Goal: Transaction & Acquisition: Purchase product/service

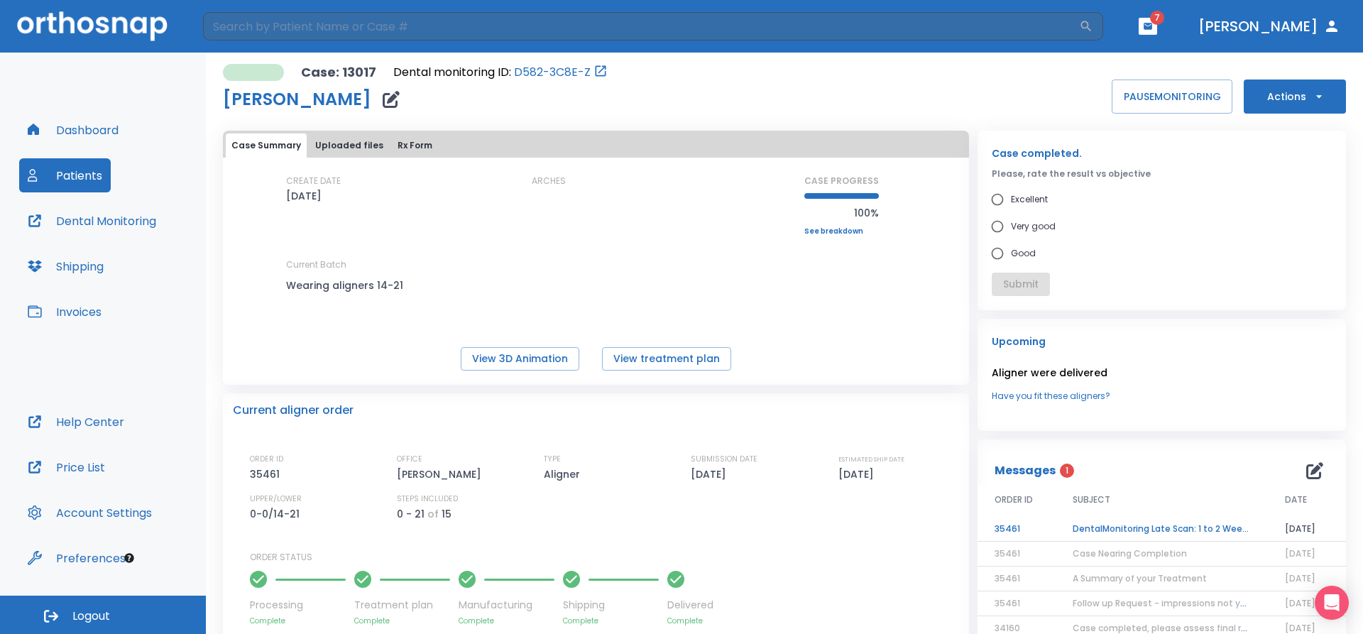
scroll to position [196, 0]
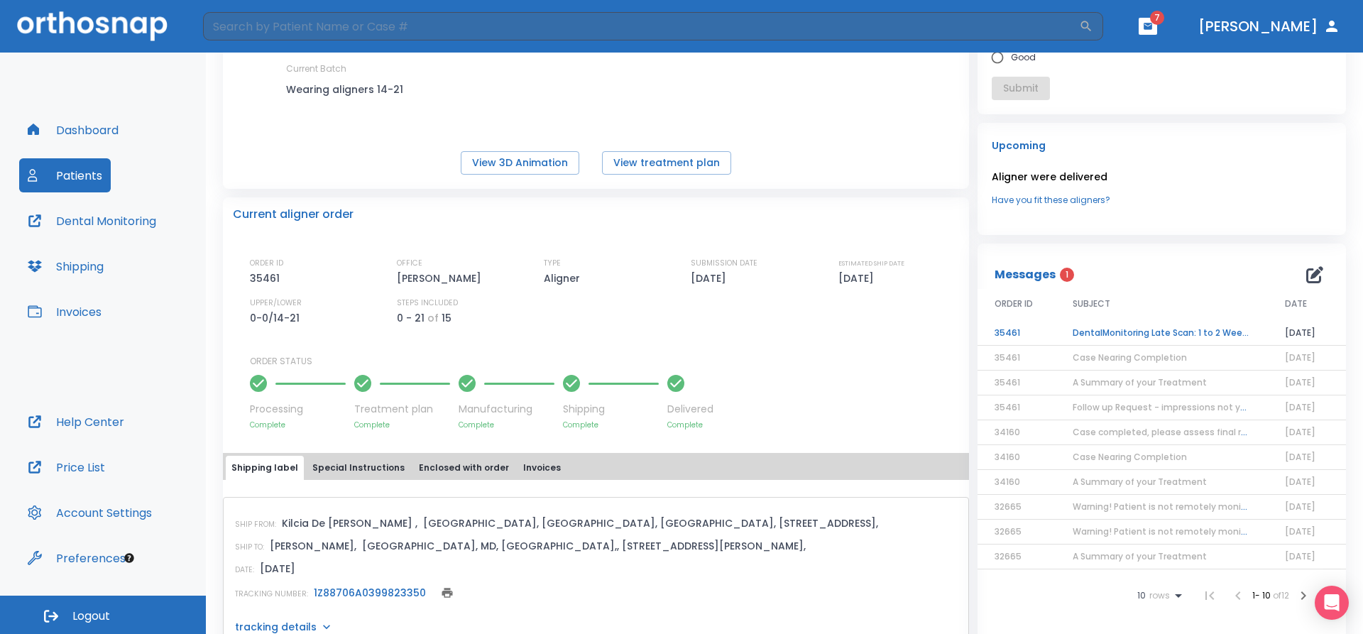
click at [89, 311] on button "Invoices" at bounding box center [64, 312] width 91 height 34
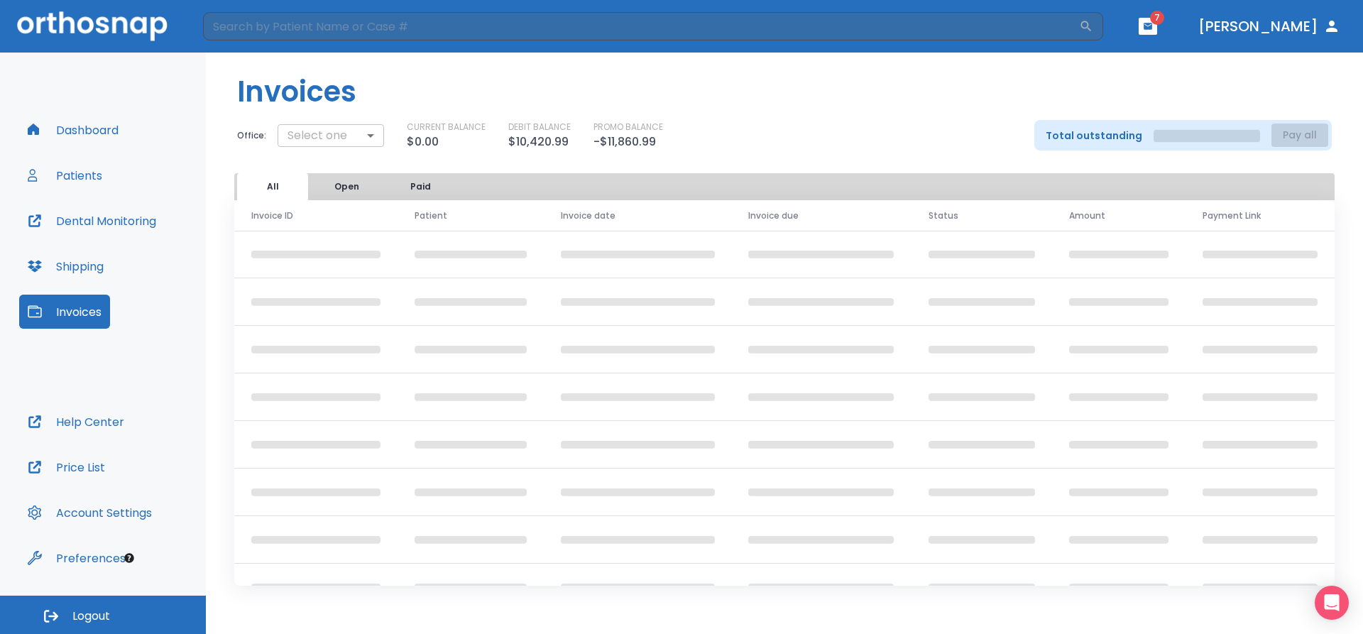
click at [376, 134] on body "​ 7 [PERSON_NAME] Dashboard Patients Dental Monitoring Shipping Invoices Help C…" at bounding box center [681, 317] width 1363 height 634
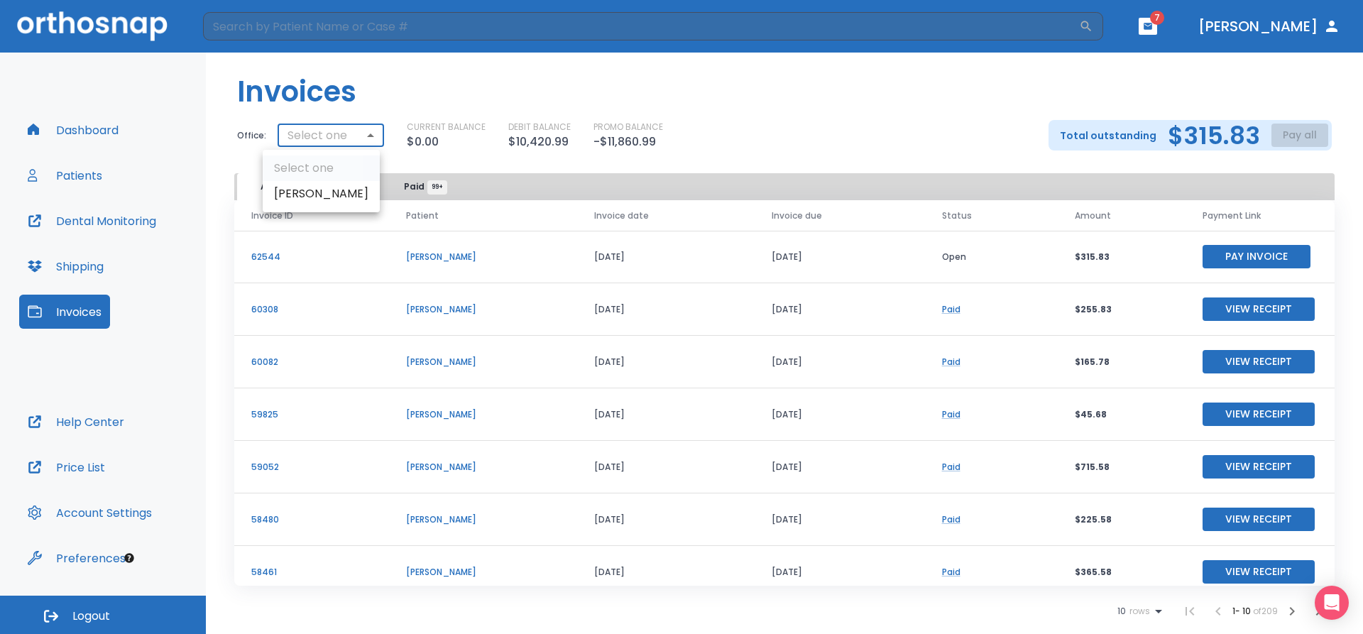
click at [348, 196] on li "[PERSON_NAME]" at bounding box center [321, 194] width 117 height 26
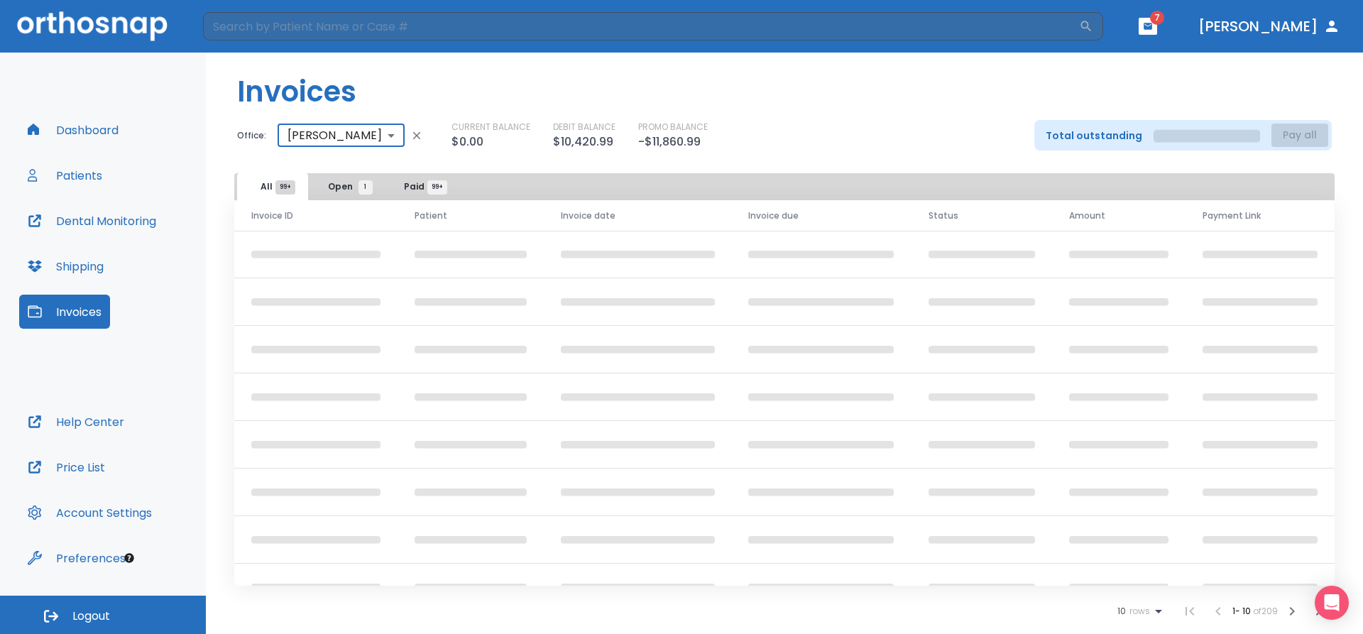
type input "1431"
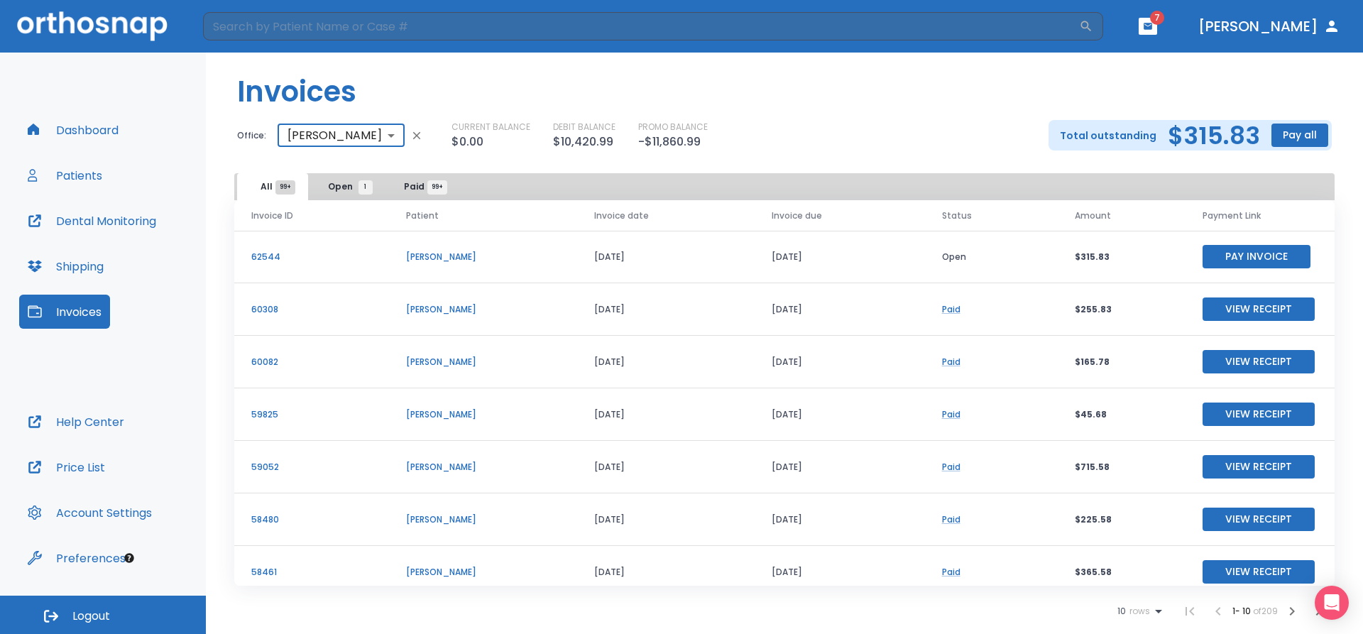
click at [1310, 141] on button "Pay all" at bounding box center [1299, 134] width 57 height 23
click at [1294, 171] on p "Pay by CC or Bank account" at bounding box center [1283, 170] width 119 height 13
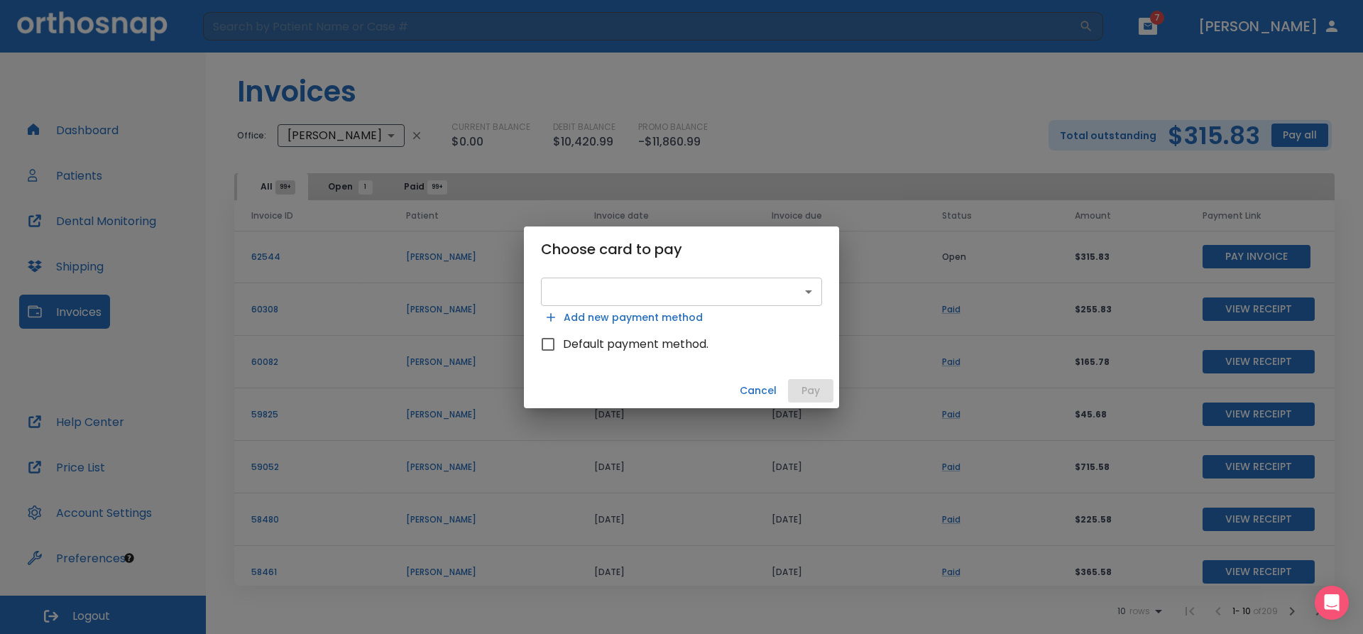
click at [814, 292] on body "​ 7 [PERSON_NAME] Dashboard Patients Dental Monitoring Shipping Invoices Help C…" at bounding box center [681, 317] width 1363 height 634
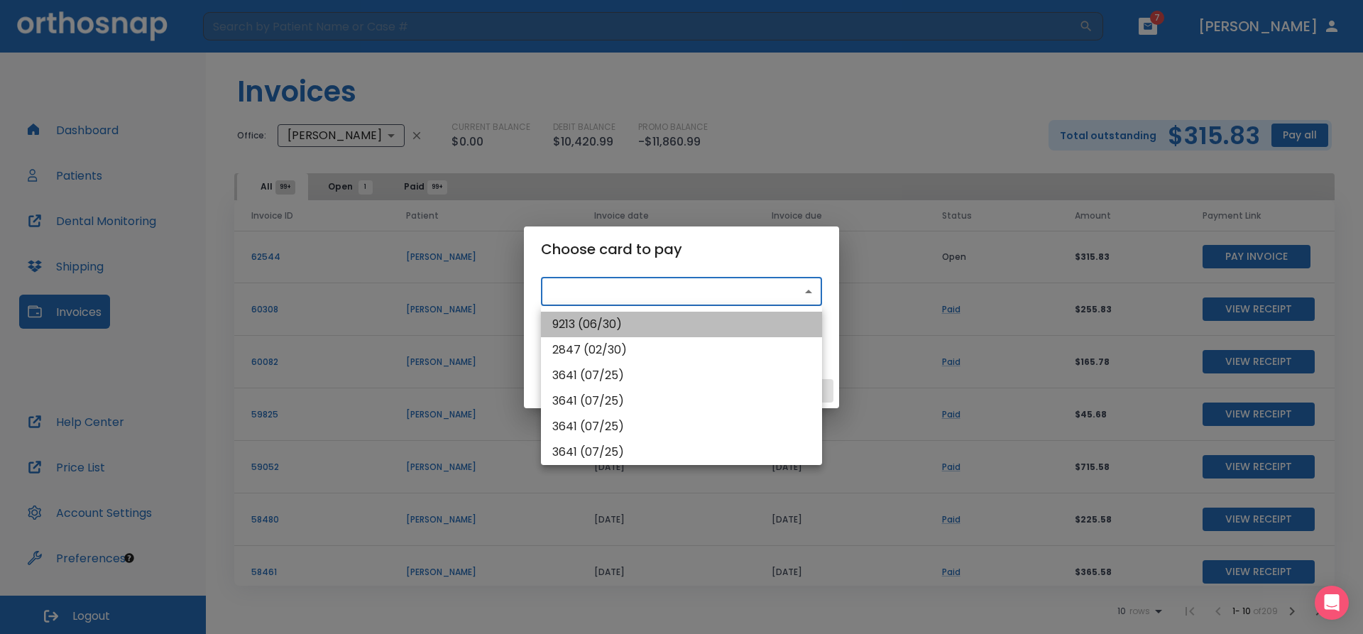
click at [679, 319] on li "9213 (06/30)" at bounding box center [681, 325] width 281 height 26
type input "pm_1RxUkcHMfdBZStQ1hRJ6l1WZ"
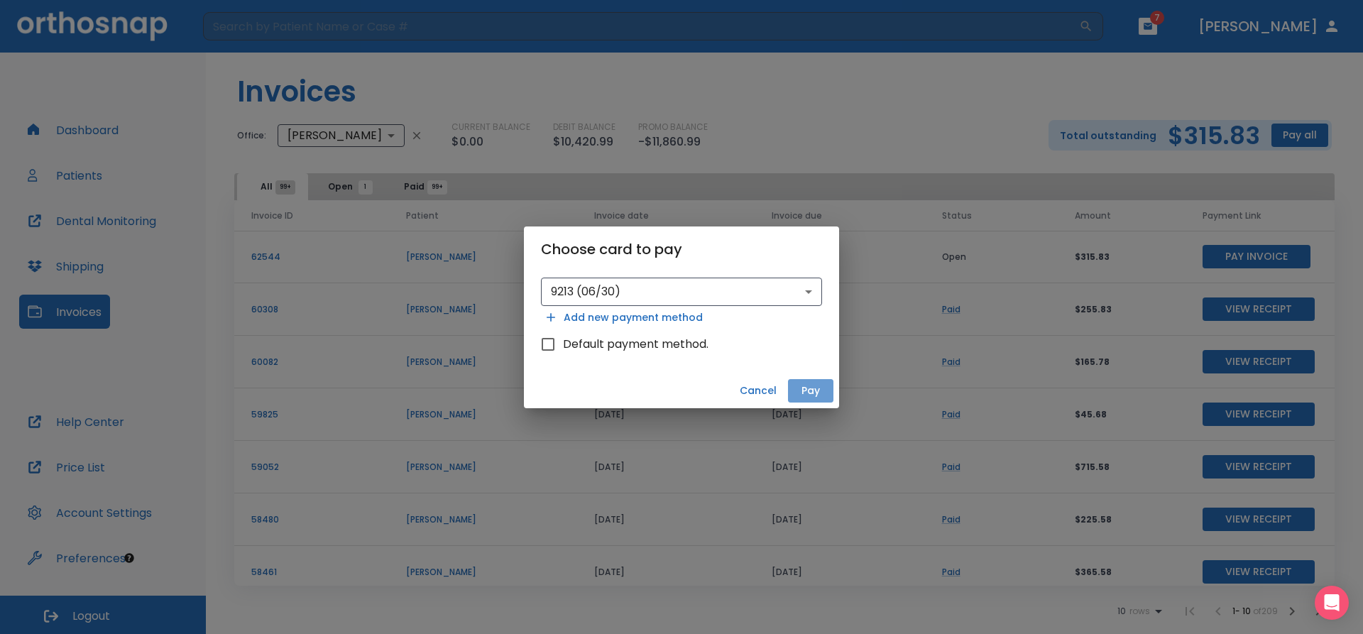
click at [803, 397] on button "Pay" at bounding box center [810, 390] width 45 height 23
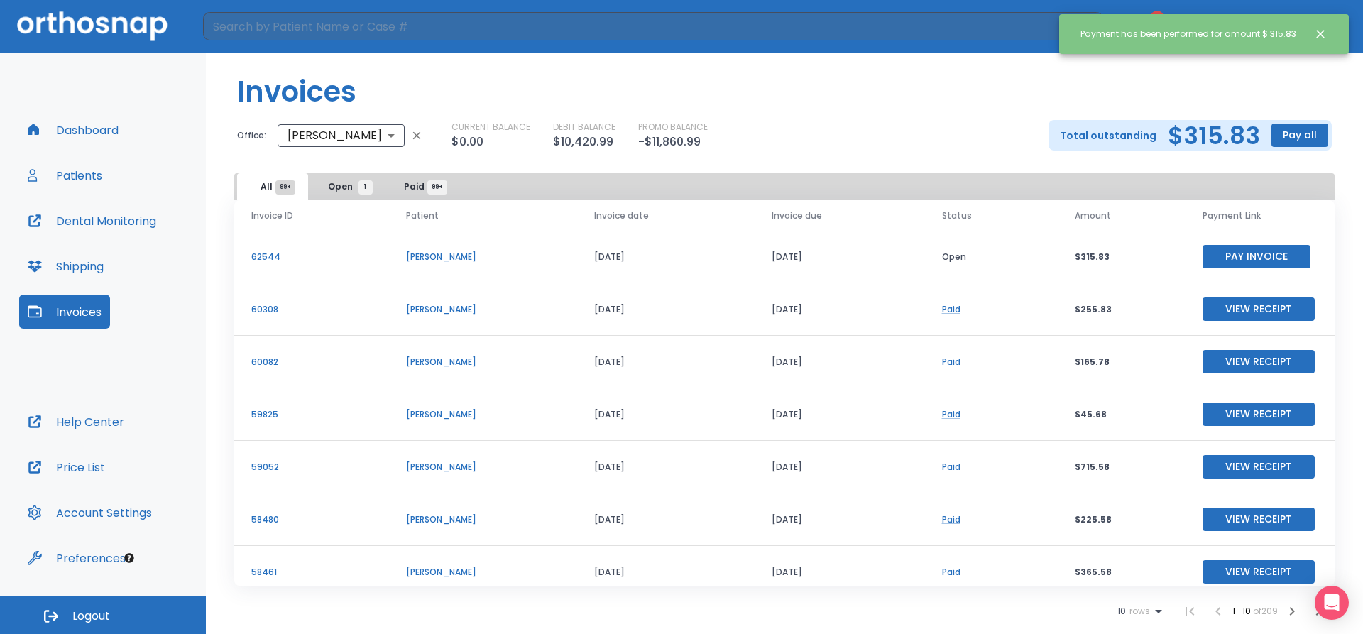
click at [87, 177] on button "Patients" at bounding box center [65, 175] width 92 height 34
